Goal: Transaction & Acquisition: Book appointment/travel/reservation

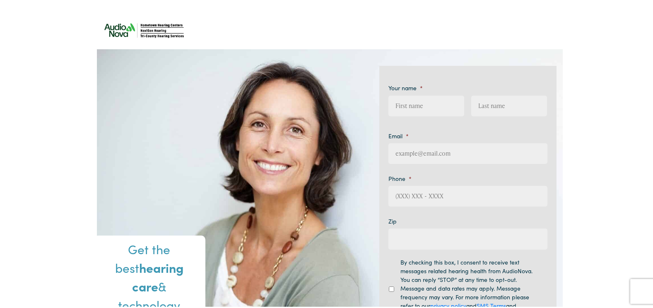
click at [393, 105] on input "First" at bounding box center [427, 104] width 76 height 21
click at [394, 104] on input "First" at bounding box center [427, 104] width 76 height 21
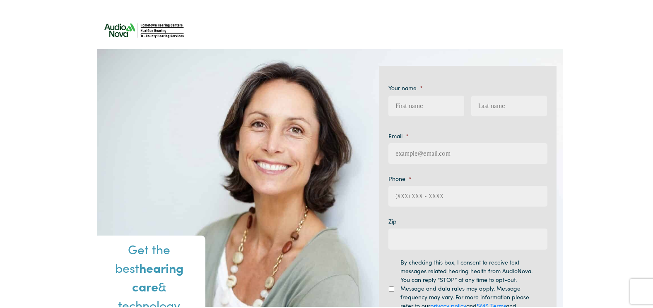
type input "CHARL"
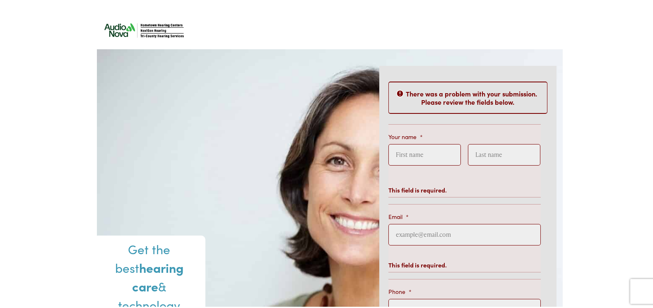
click at [393, 153] on input "First" at bounding box center [425, 154] width 73 height 22
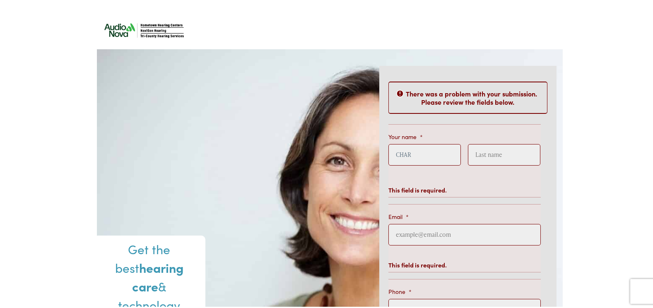
type input "CHARL"
click at [434, 136] on li "Your name * First Last This field is required." at bounding box center [465, 159] width 152 height 73
click at [425, 162] on input "First" at bounding box center [425, 154] width 73 height 22
type input "[PERSON_NAME]"
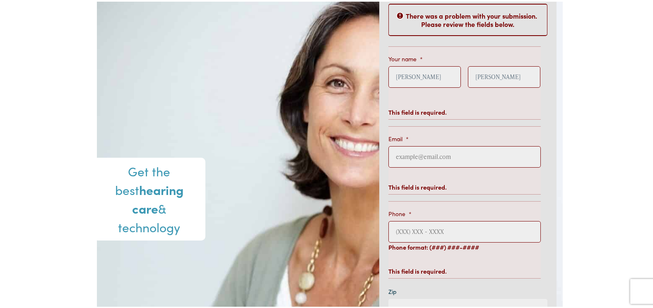
scroll to position [83, 0]
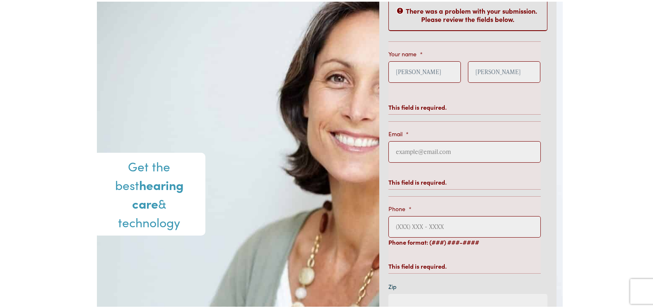
click at [394, 153] on input "Email *" at bounding box center [465, 151] width 152 height 22
type input "[EMAIL_ADDRESS][DOMAIN_NAME]"
type input "[PHONE_NUMBER]"
click at [543, 180] on ul "Your name * Lina First Pless Last This field is required. Email * clpless@comca…" at bounding box center [468, 252] width 159 height 425
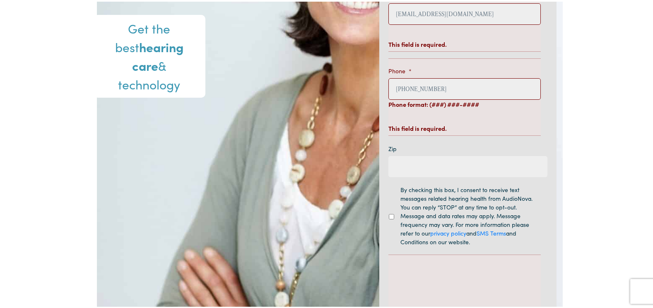
scroll to position [249, 0]
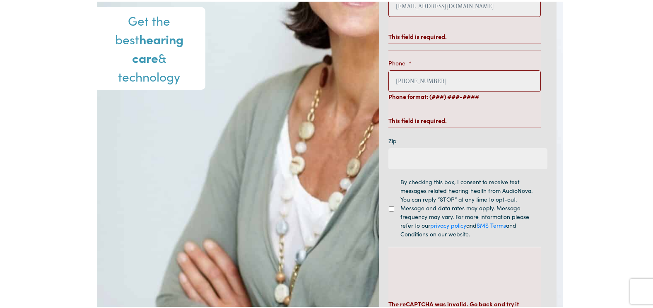
drag, startPoint x: 384, startPoint y: 162, endPoint x: 389, endPoint y: 162, distance: 5.8
click at [390, 162] on div "There was a problem with your submission. Please review the fields below. Your …" at bounding box center [468, 106] width 177 height 541
click at [389, 161] on input "Zip" at bounding box center [468, 157] width 159 height 21
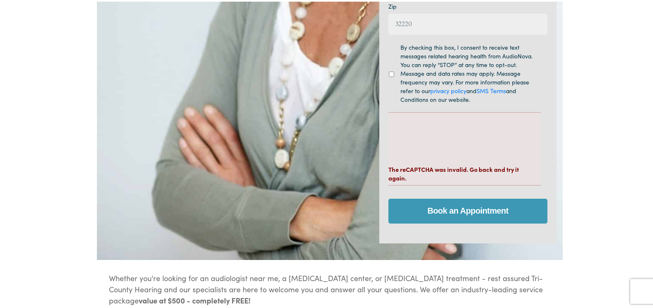
scroll to position [414, 0]
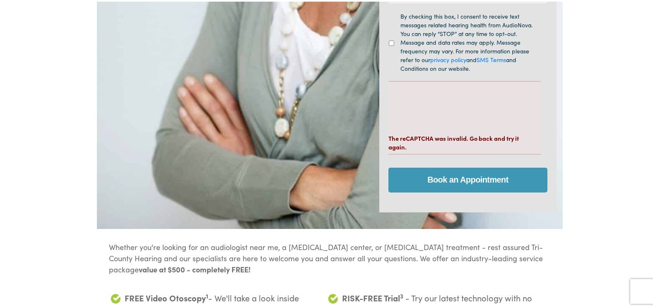
type input "32220"
click at [471, 179] on input "Book an Appointment" at bounding box center [468, 178] width 159 height 25
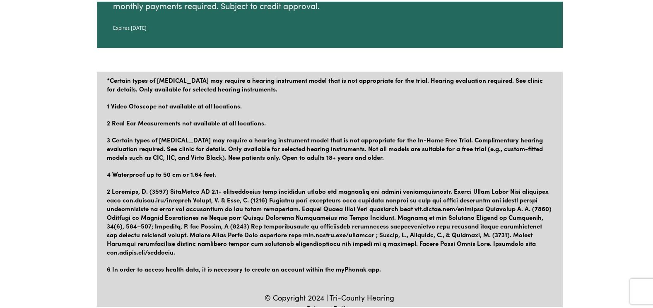
scroll to position [1701, 0]
